Goal: Information Seeking & Learning: Learn about a topic

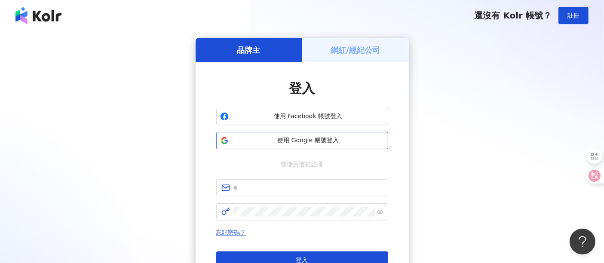
click at [282, 140] on span "使用 Google 帳號登入" at bounding box center [308, 140] width 152 height 9
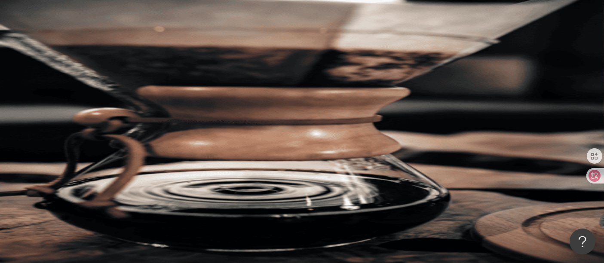
click at [209, 46] on input "search" at bounding box center [192, 42] width 70 height 16
click at [150, 45] on div "不分平台" at bounding box center [125, 42] width 48 height 15
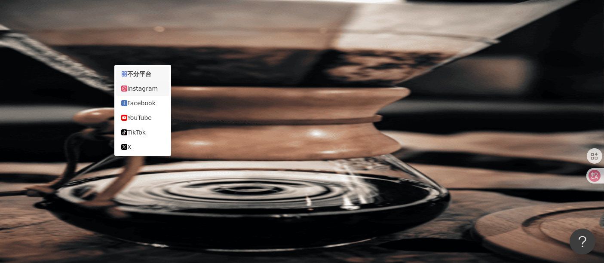
click at [138, 91] on div "Instagram" at bounding box center [142, 88] width 43 height 9
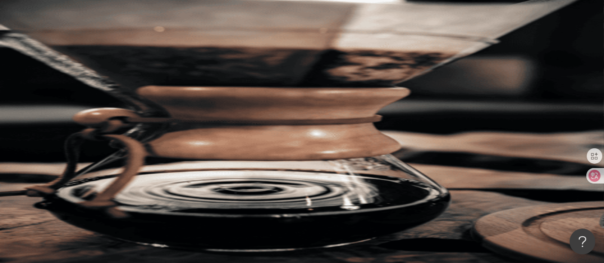
click at [201, 51] on input "search" at bounding box center [198, 42] width 70 height 16
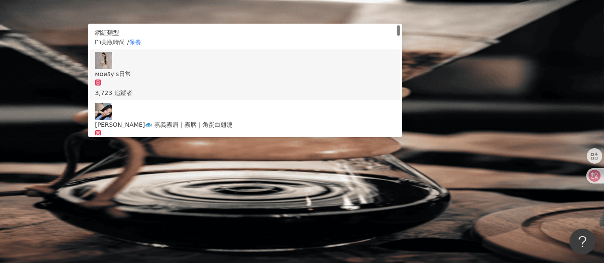
type input "**"
click at [512, 86] on div "您可能感興趣： 痘痘肌 美肌 素顏美肌 美白 美白保養 類型 性別 追蹤數 互動率 觀看率 合作費用預估 更多篩選 搜尋指引 AI 開啟 AI 關閉" at bounding box center [352, 156] width 502 height 149
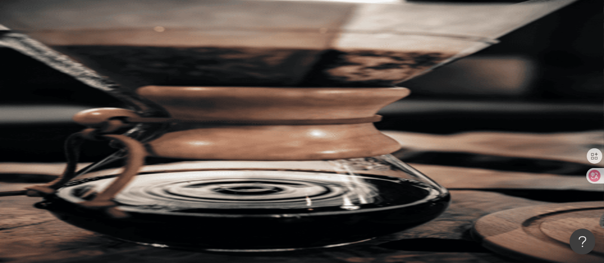
click at [122, 130] on span "性別" at bounding box center [116, 133] width 12 height 7
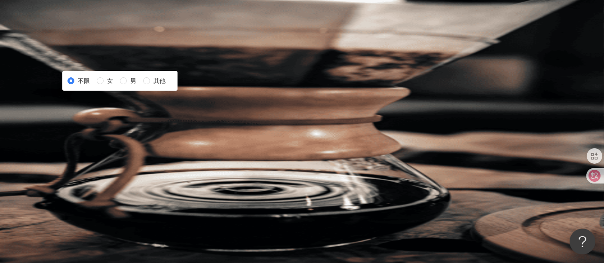
click at [122, 130] on span "性別" at bounding box center [116, 133] width 12 height 7
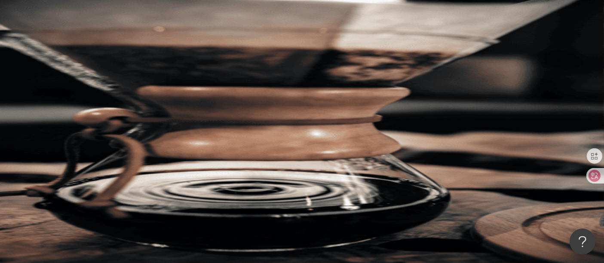
click at [113, 116] on span "達" at bounding box center [110, 120] width 6 height 9
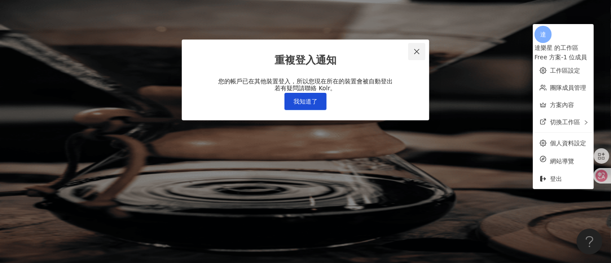
click at [413, 52] on icon "close" at bounding box center [416, 51] width 7 height 7
